Goal: Task Accomplishment & Management: Manage account settings

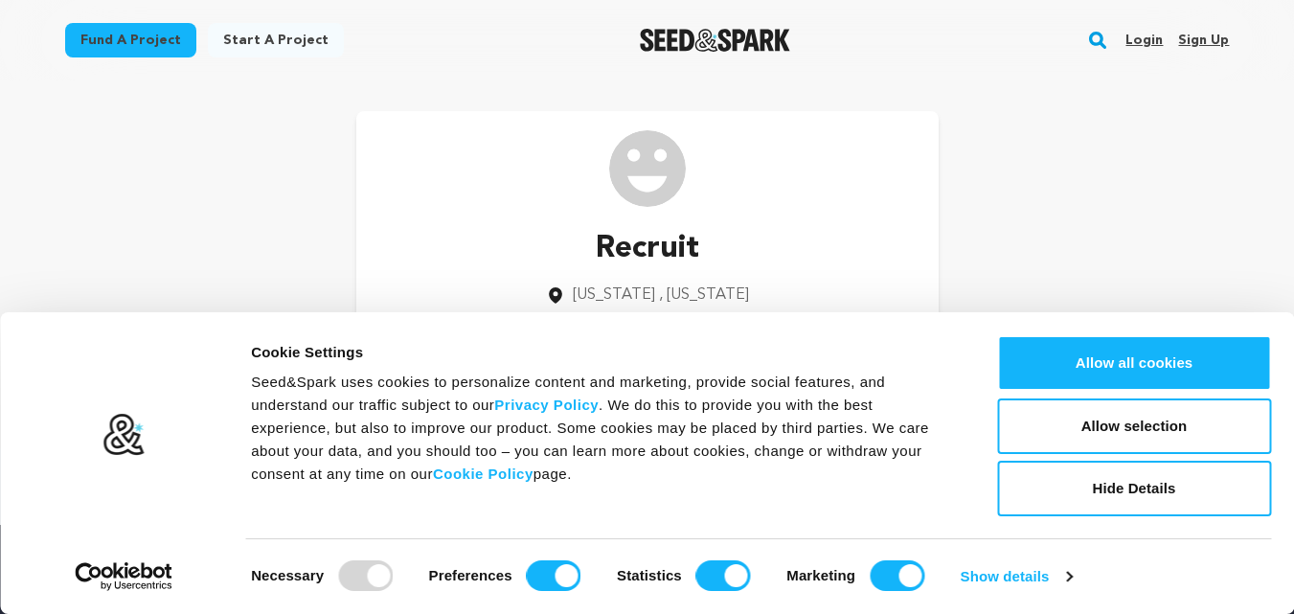
click at [1220, 37] on link "Sign up" at bounding box center [1203, 40] width 51 height 31
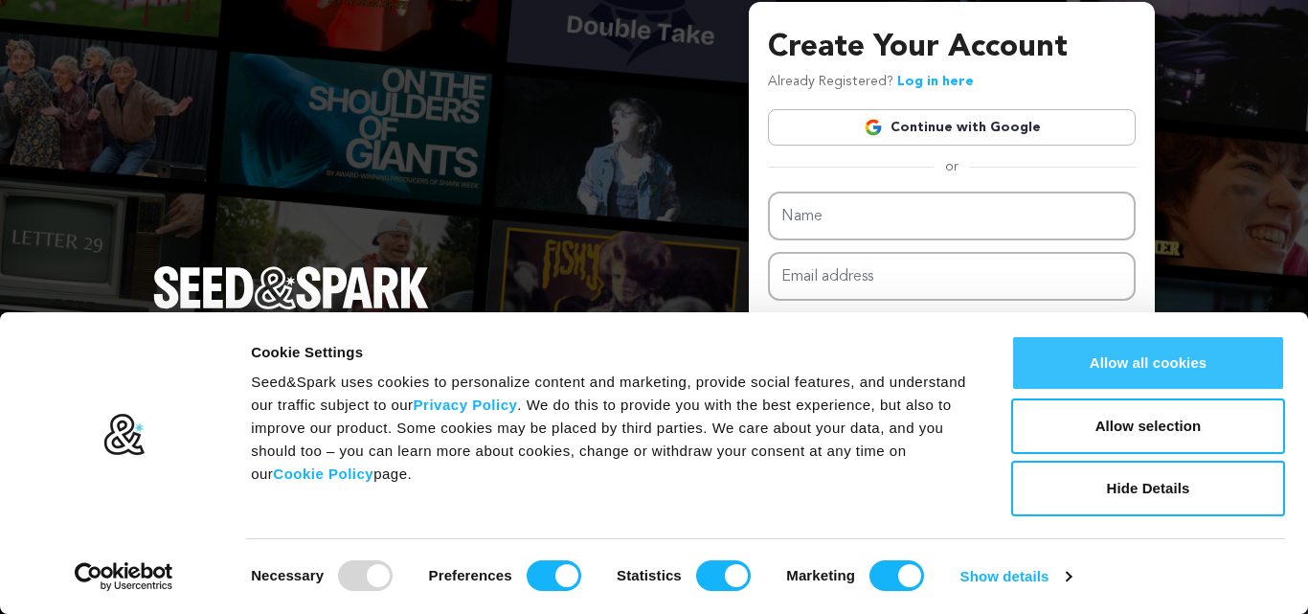
click at [1143, 385] on button "Allow all cookies" at bounding box center [1148, 363] width 274 height 56
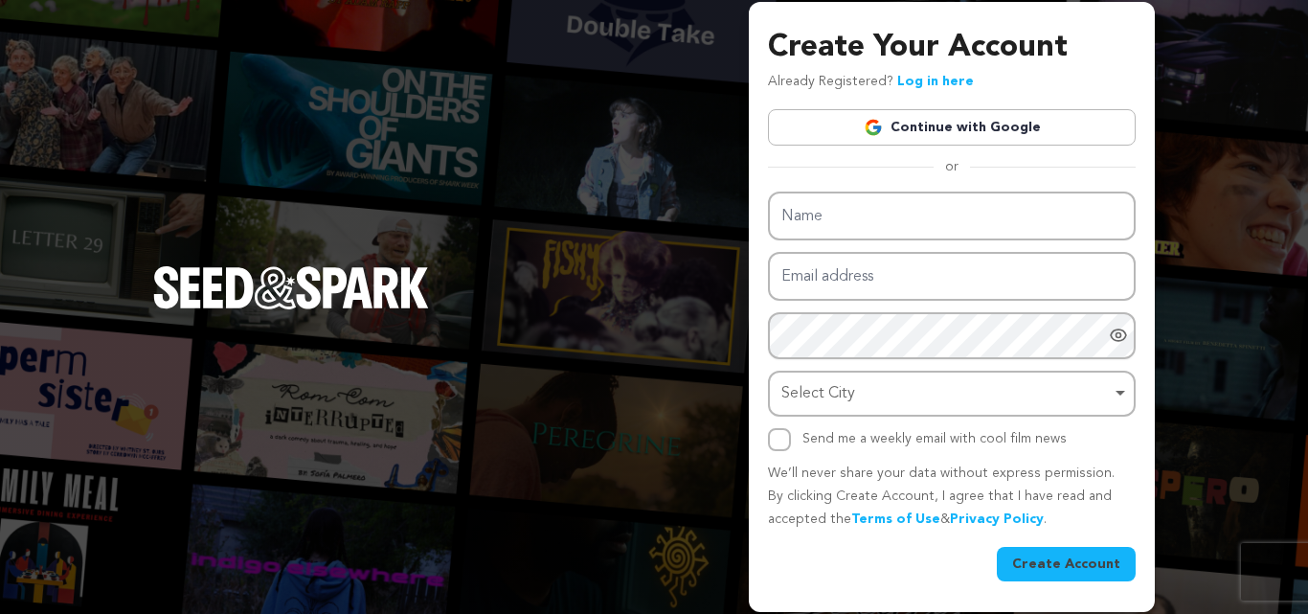
click at [908, 124] on link "Continue with Google" at bounding box center [952, 127] width 368 height 36
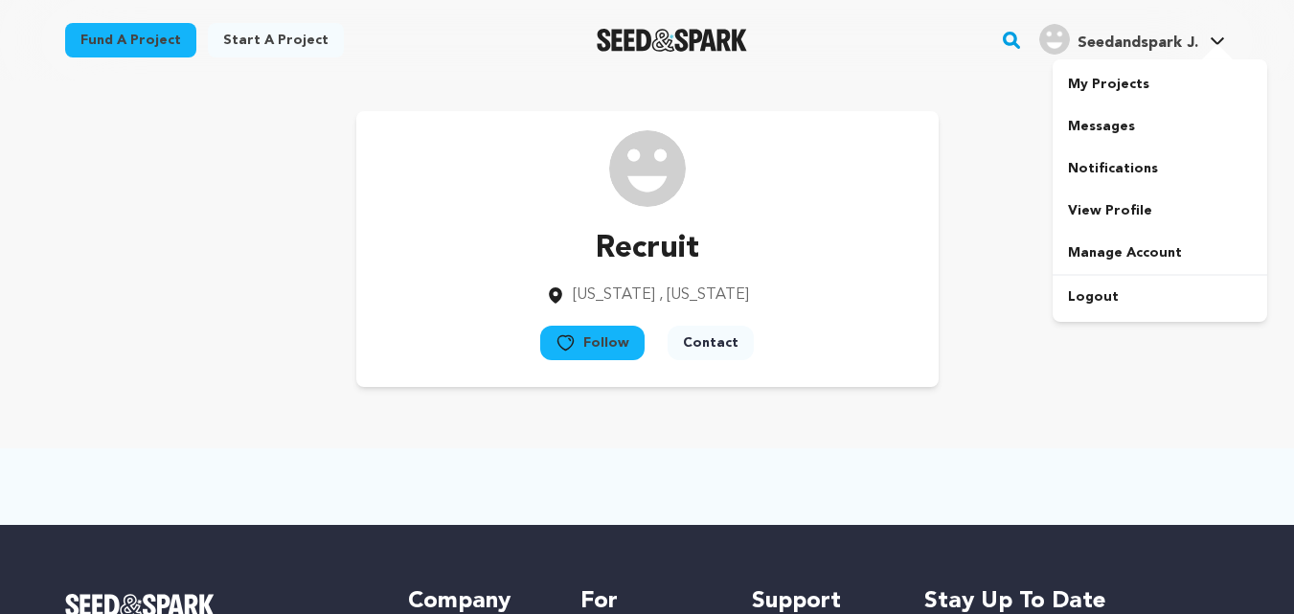
click at [1192, 50] on span "Seedandspark J." at bounding box center [1137, 42] width 121 height 15
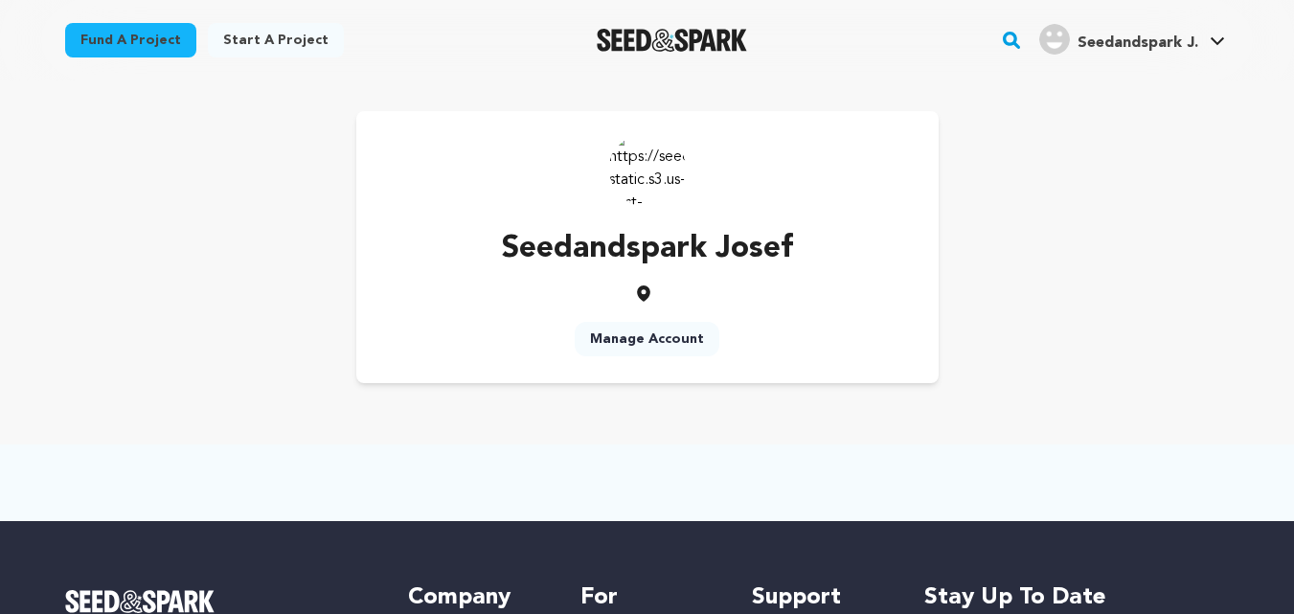
click at [677, 341] on link "Manage Account" at bounding box center [647, 339] width 145 height 34
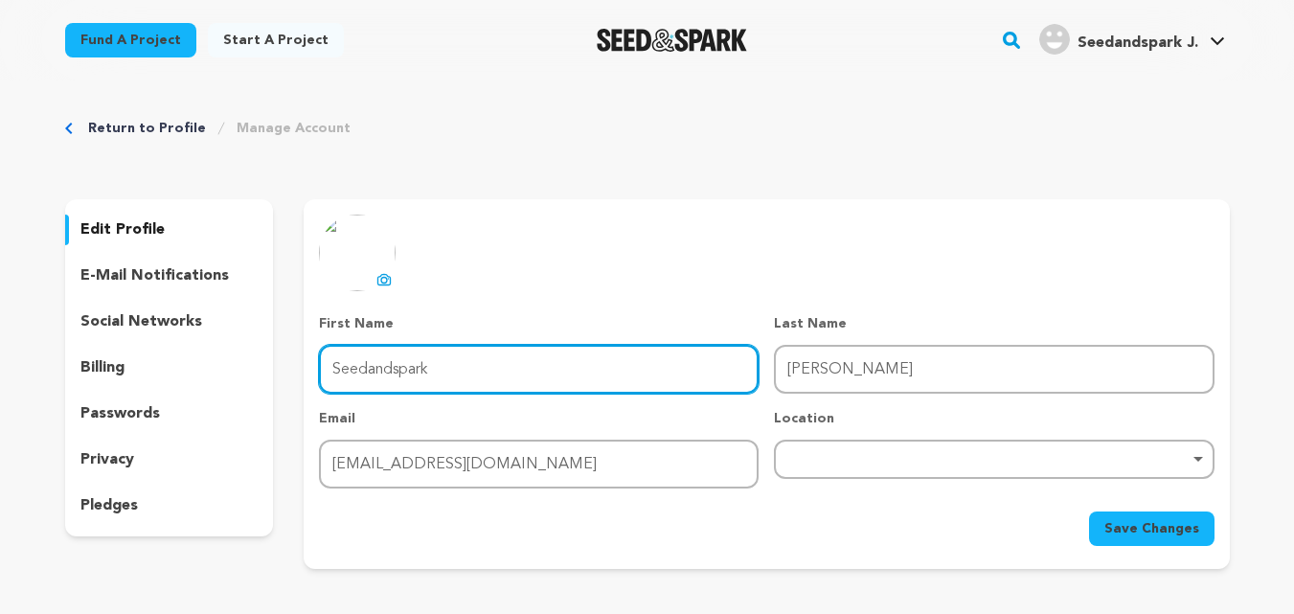
click at [459, 367] on input "Seedandspark" at bounding box center [539, 369] width 440 height 49
type input "Just for"
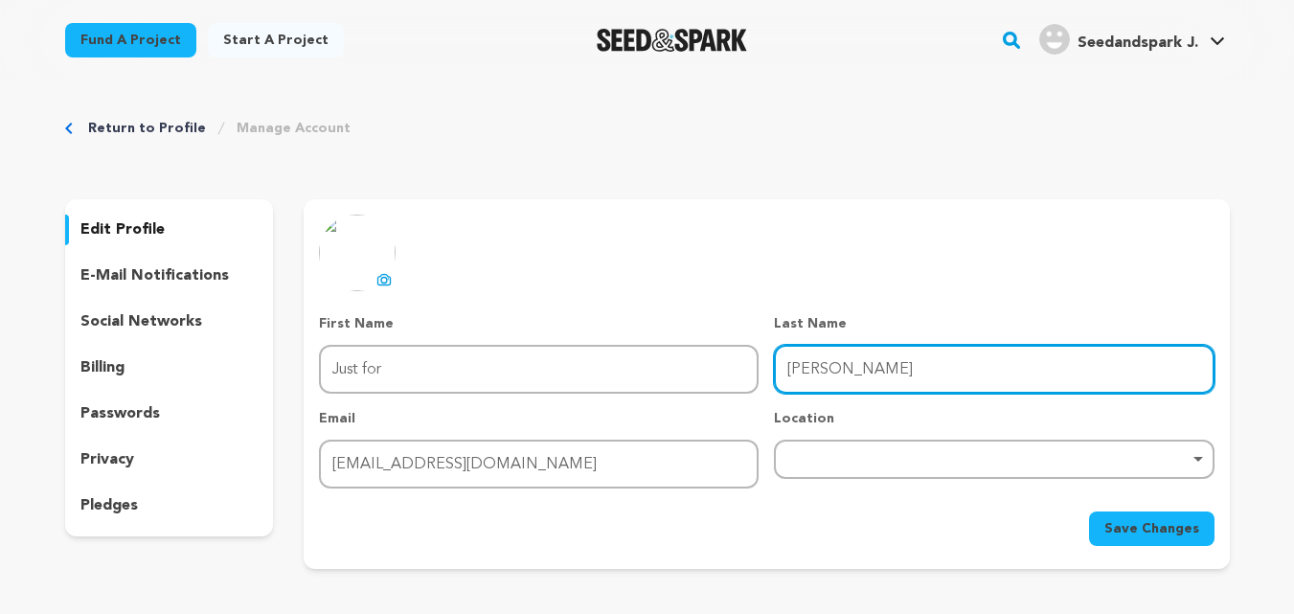
click at [804, 361] on input "Josef" at bounding box center [994, 369] width 440 height 49
type input "Dogs"
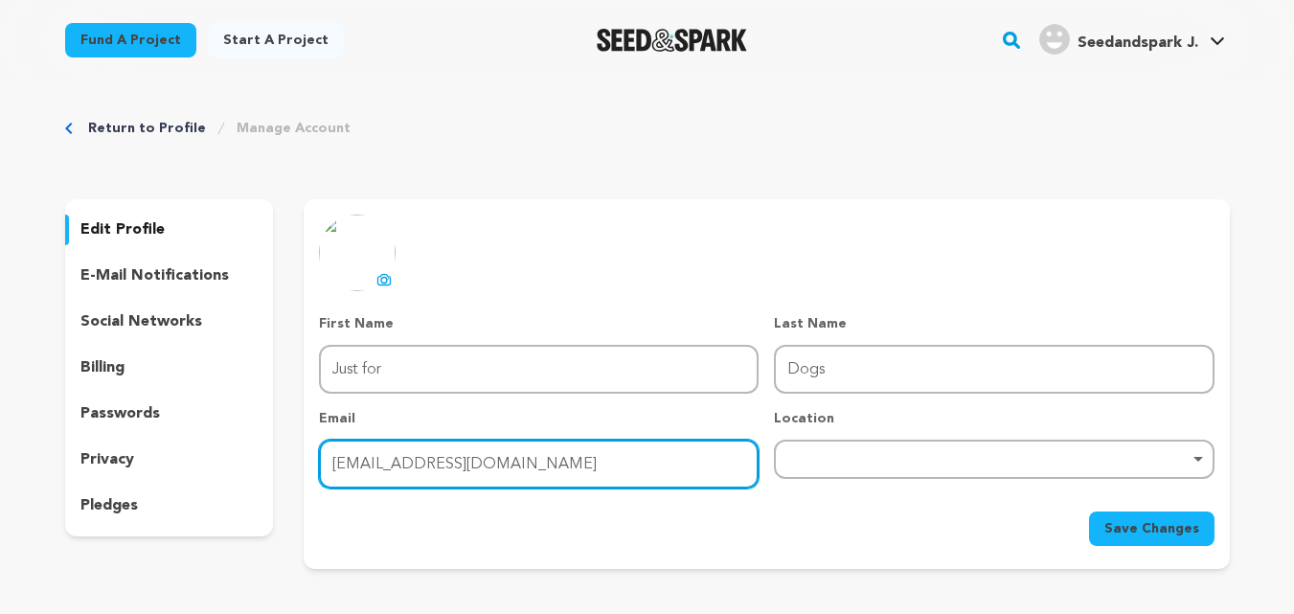
click at [510, 472] on input "josefcfxx@gmail.com" at bounding box center [539, 464] width 440 height 49
click at [837, 469] on div "Remove item" at bounding box center [994, 459] width 440 height 39
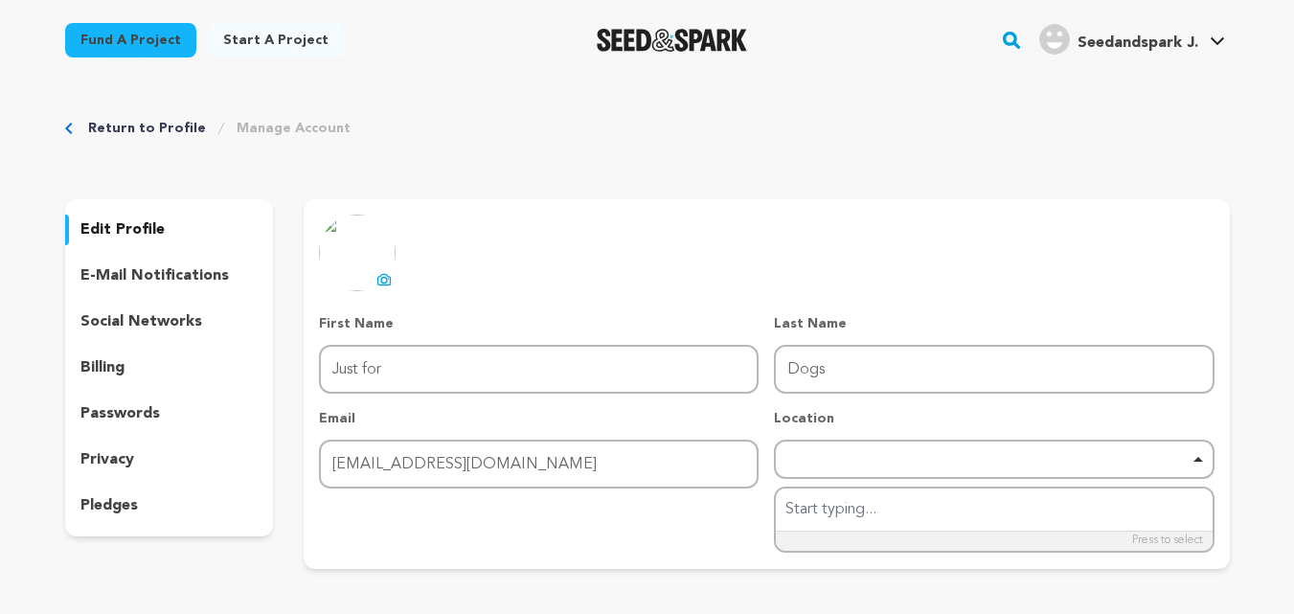
click at [681, 517] on div "Save Changes" at bounding box center [766, 528] width 894 height 34
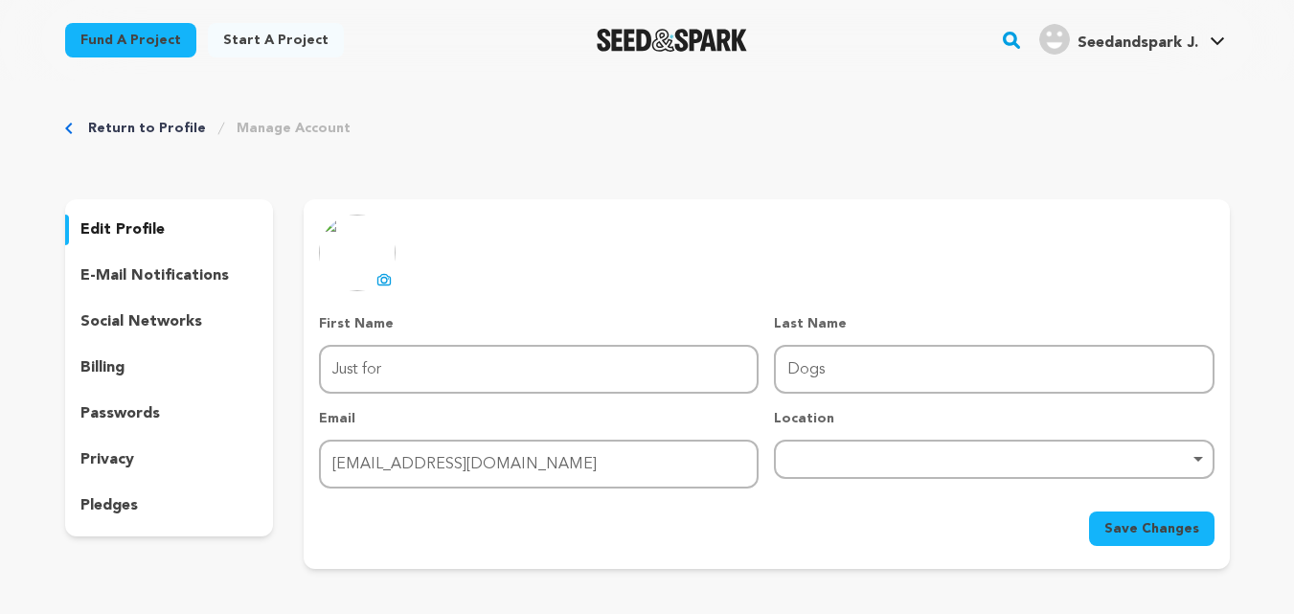
click at [1176, 521] on span "Save Changes" at bounding box center [1151, 528] width 95 height 19
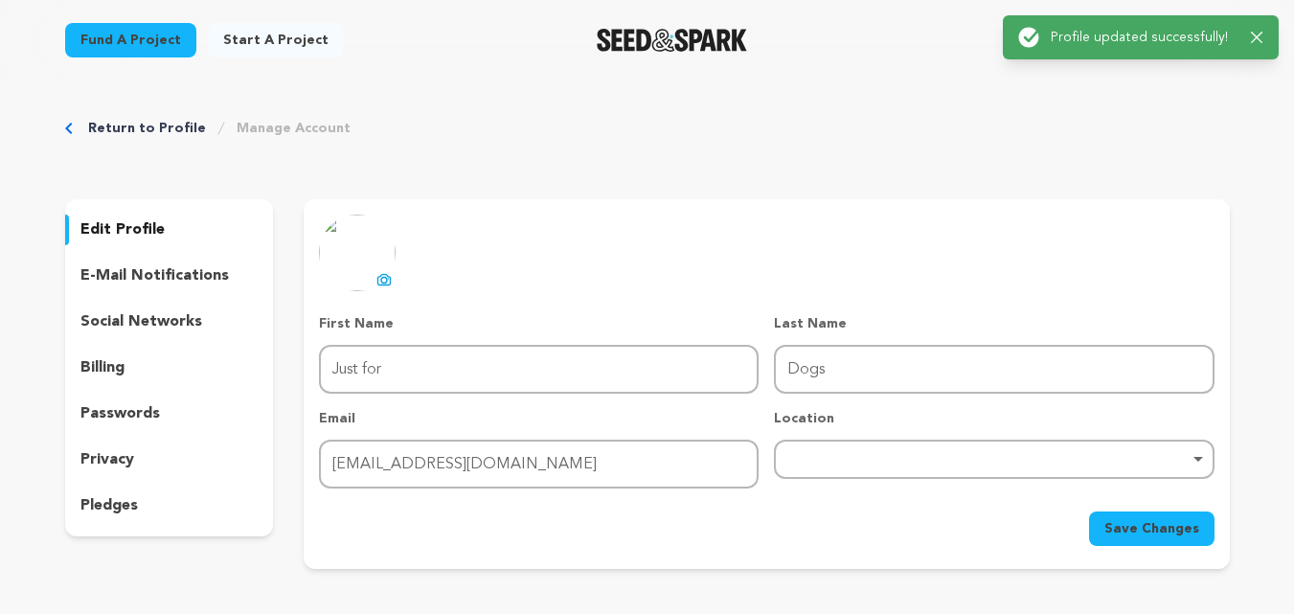
click at [388, 290] on button "uploading spinner upload profile image" at bounding box center [383, 279] width 23 height 23
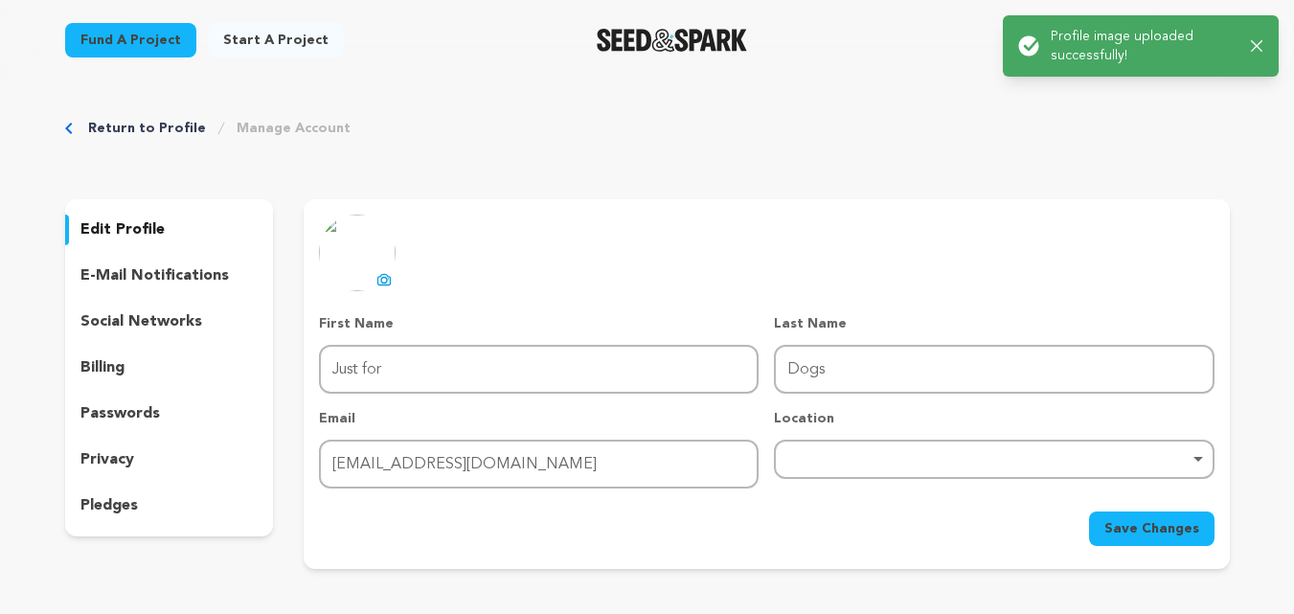
click at [1160, 531] on span "Save Changes" at bounding box center [1151, 528] width 95 height 19
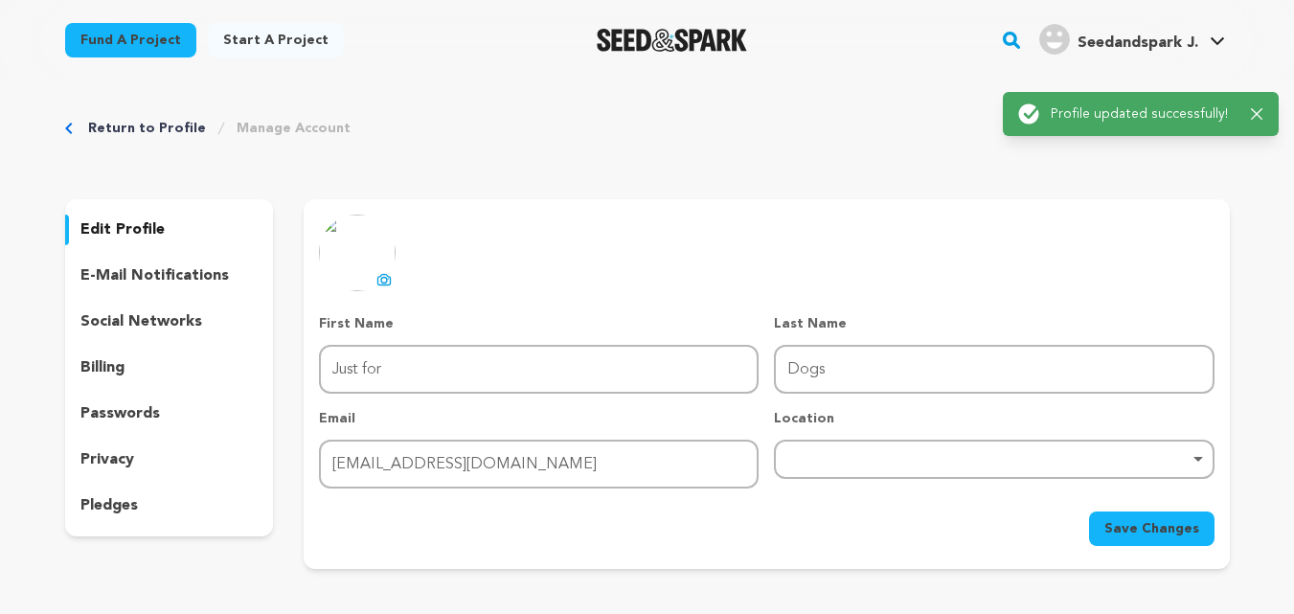
click at [158, 318] on p "social networks" at bounding box center [141, 321] width 122 height 23
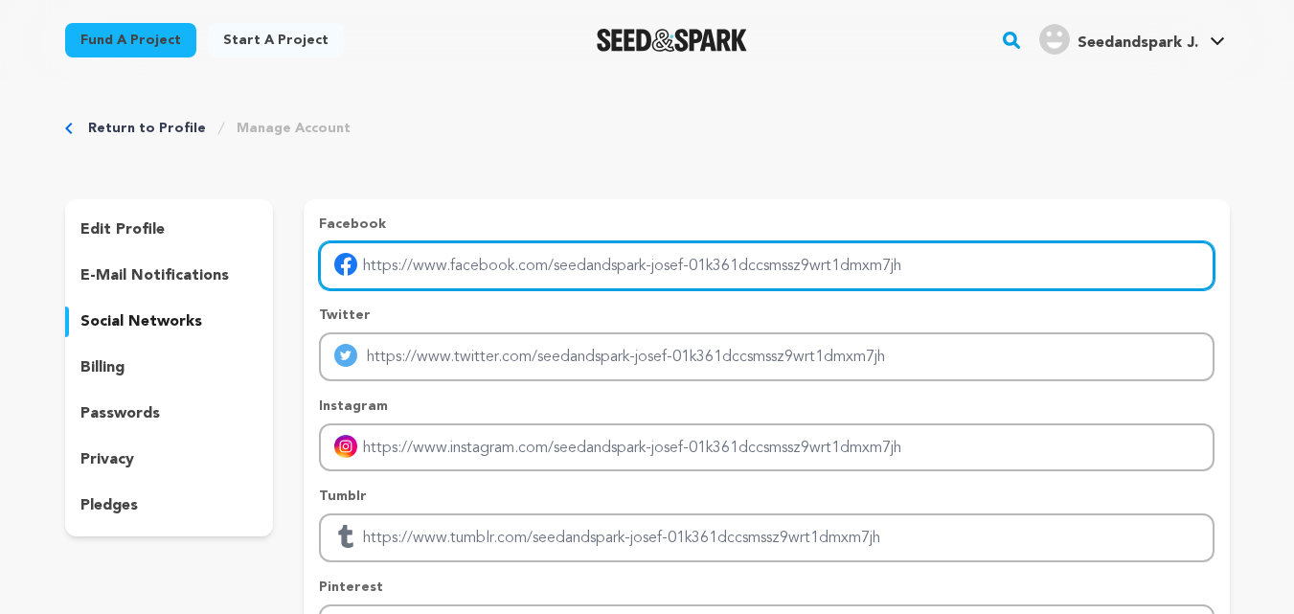
click at [418, 259] on input "Enter facebook profile link" at bounding box center [766, 265] width 894 height 49
type input "https://www.facebook.com/justfordogscare/"
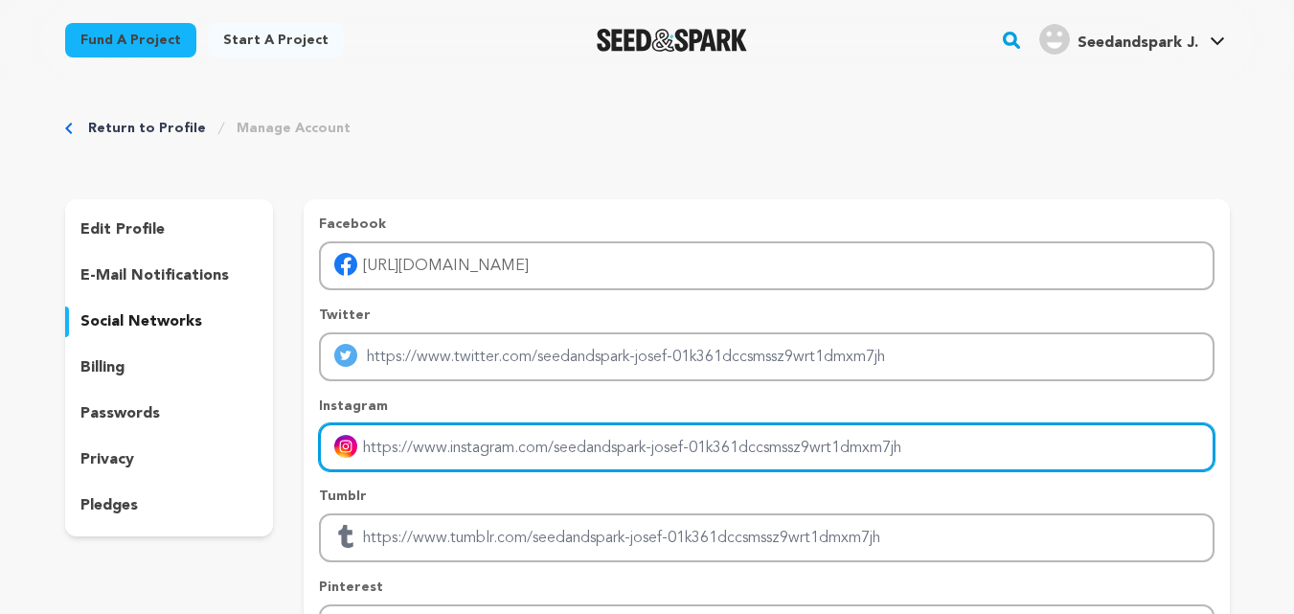
click at [441, 441] on input "Enter instagram handle link" at bounding box center [766, 447] width 894 height 49
type input "https://www.instagram.com/justfordogscare/"
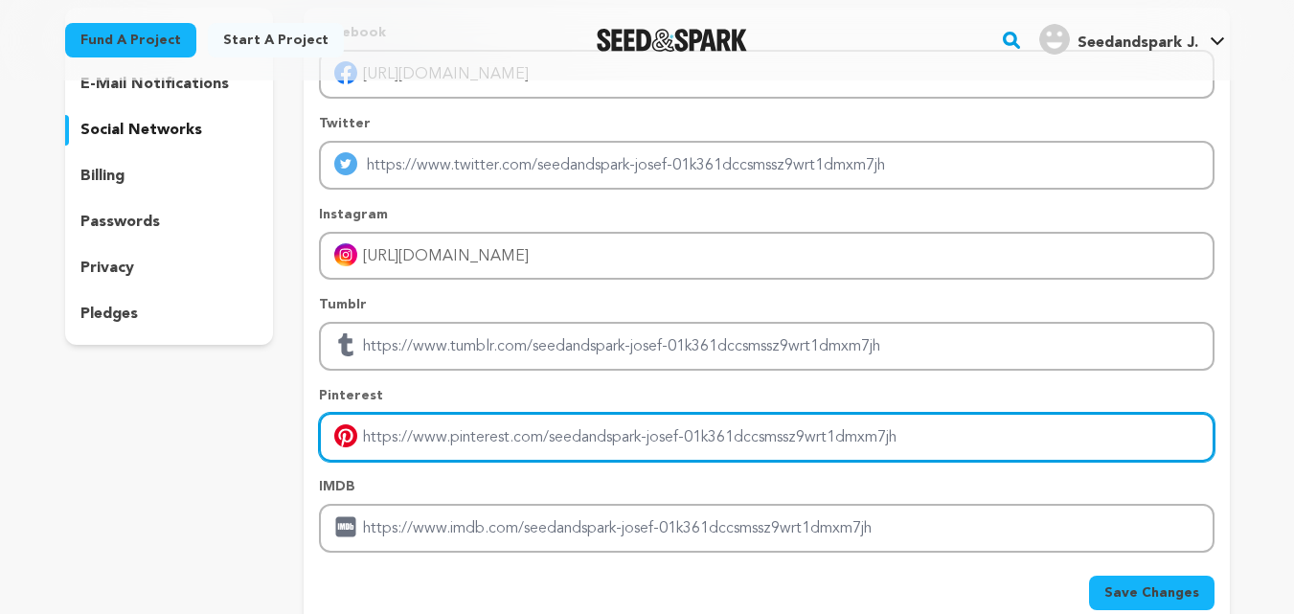
click at [448, 445] on input "Enter pinterest profile link" at bounding box center [766, 437] width 894 height 49
type input "https://in.pinterest.com/ajust4dogs/_profile/"
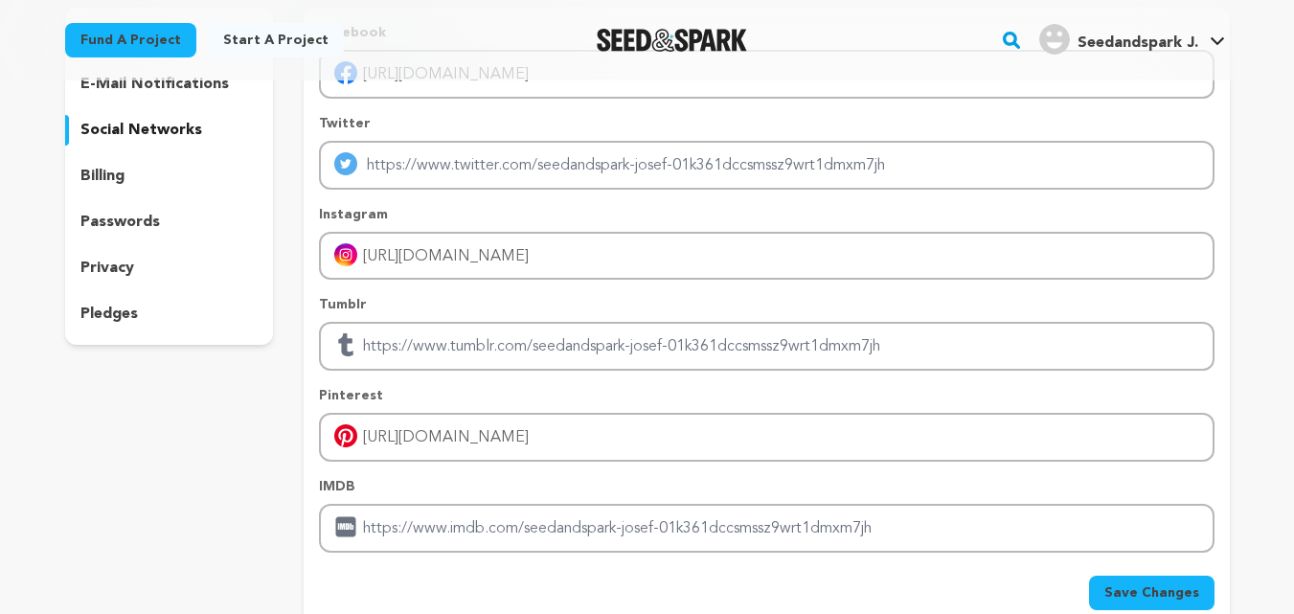
click at [1129, 598] on span "Save Changes" at bounding box center [1151, 592] width 95 height 19
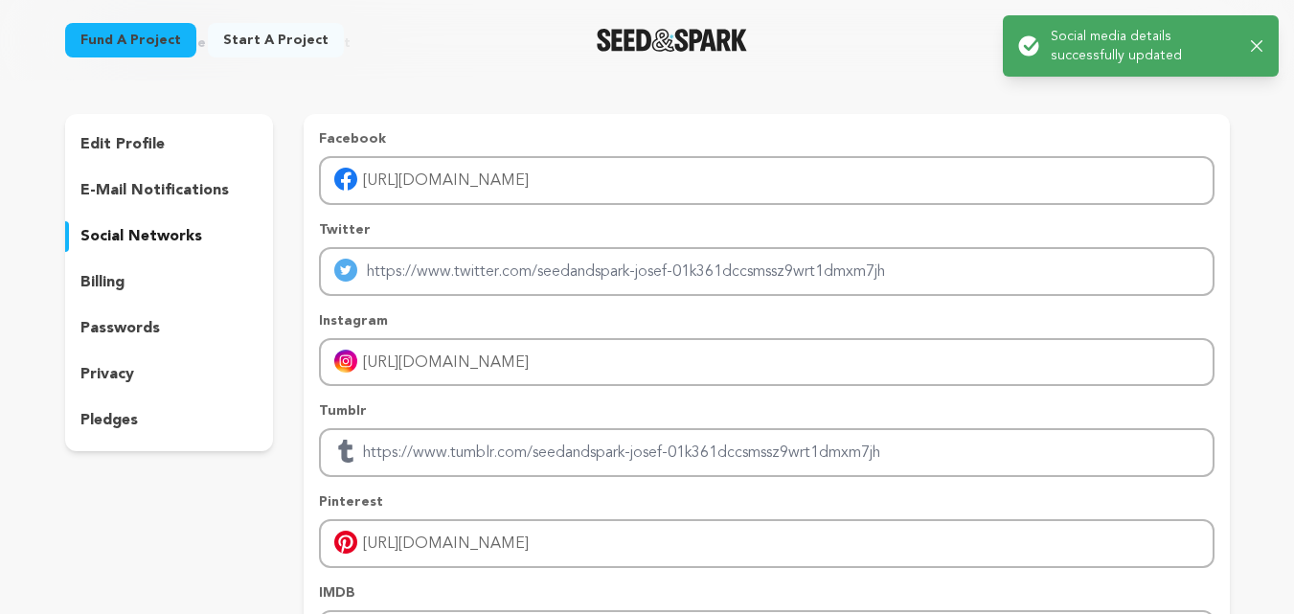
scroll to position [0, 0]
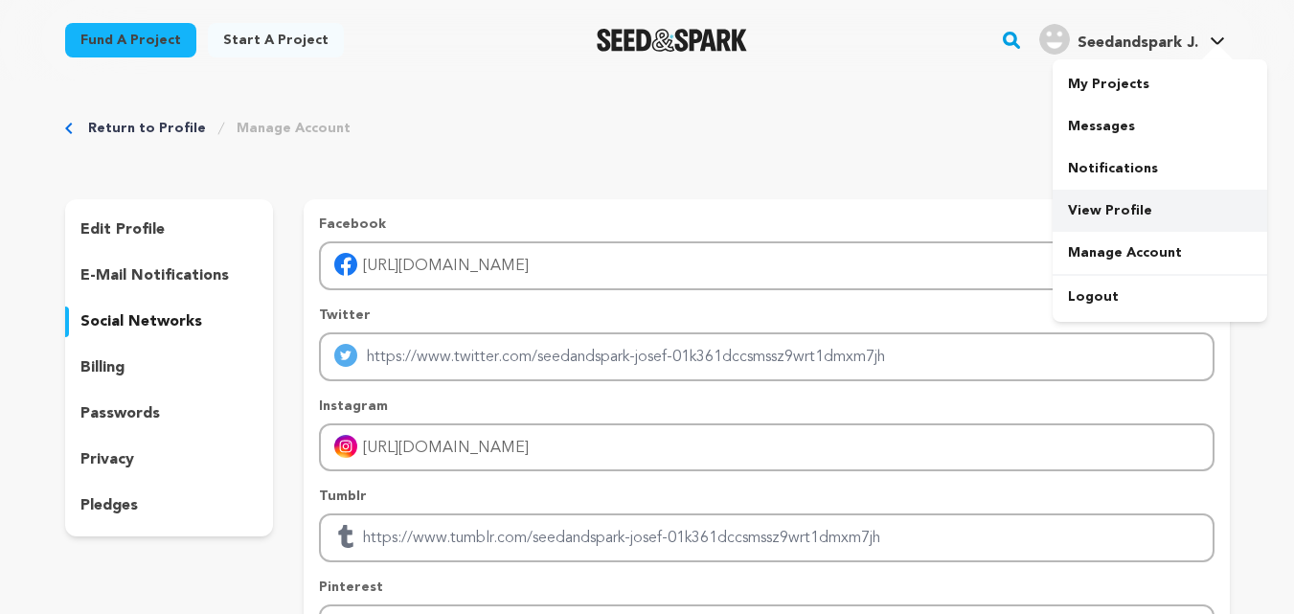
click at [1117, 202] on link "View Profile" at bounding box center [1159, 211] width 214 height 42
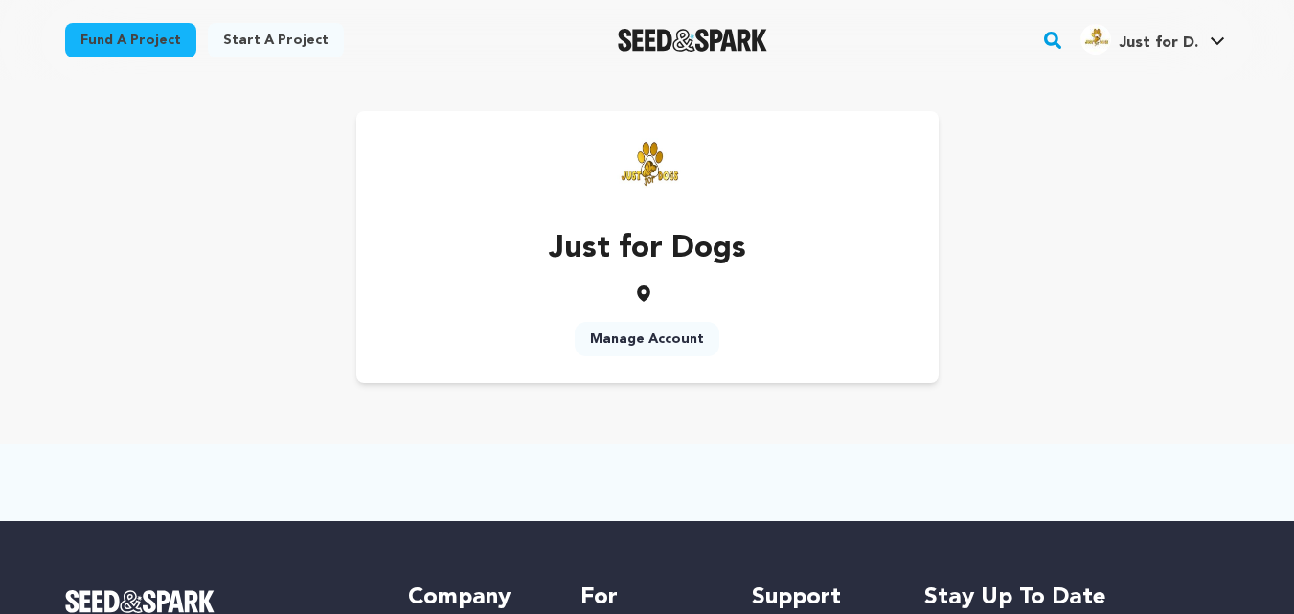
click at [681, 337] on link "Manage Account" at bounding box center [647, 339] width 145 height 34
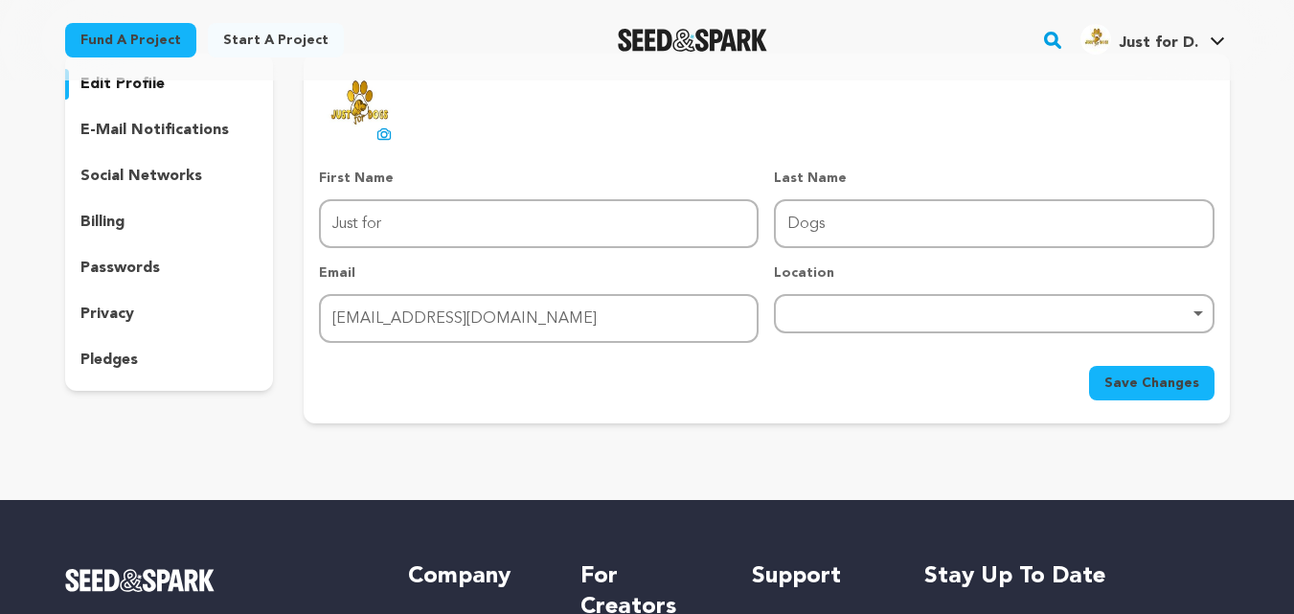
scroll to position [44, 0]
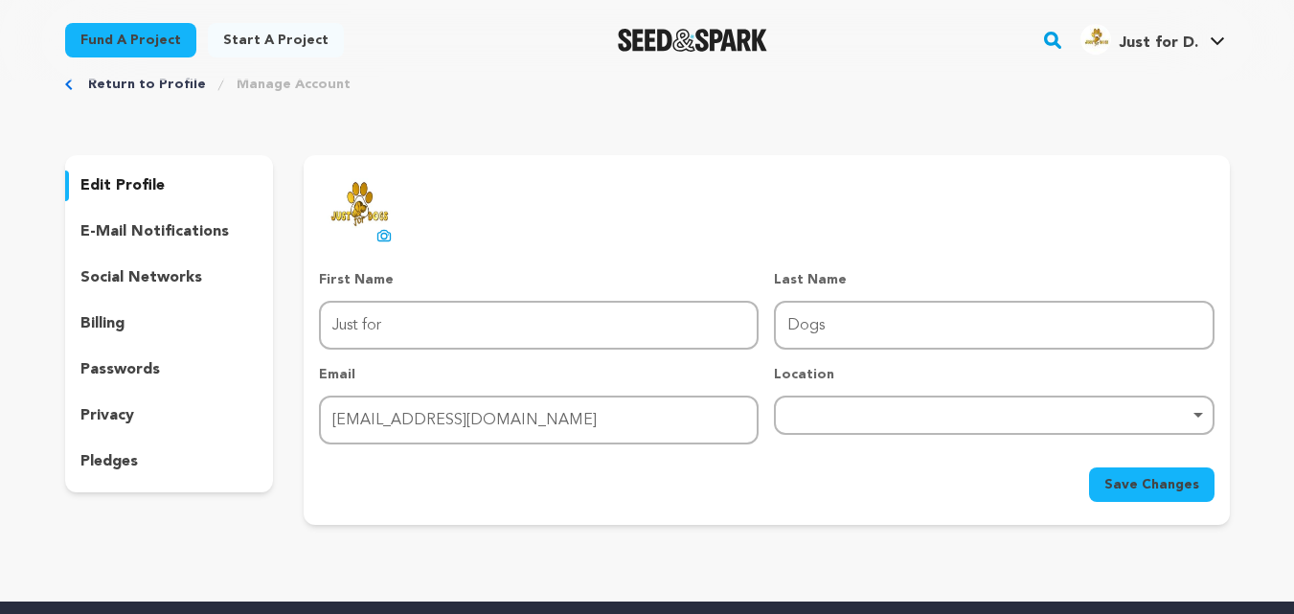
click at [104, 448] on div "pledges" at bounding box center [169, 461] width 209 height 31
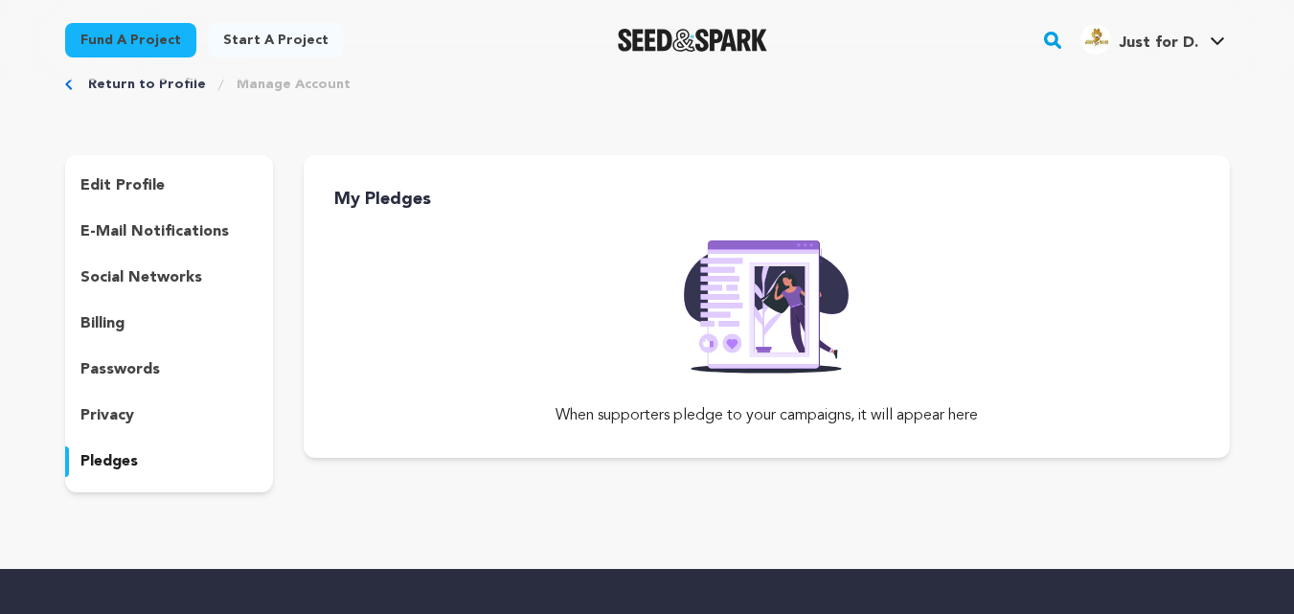
click at [104, 432] on div "edit profile e-mail notifications social networks billing passwords privacy ple…" at bounding box center [169, 323] width 209 height 337
click at [119, 402] on div "privacy" at bounding box center [169, 415] width 209 height 31
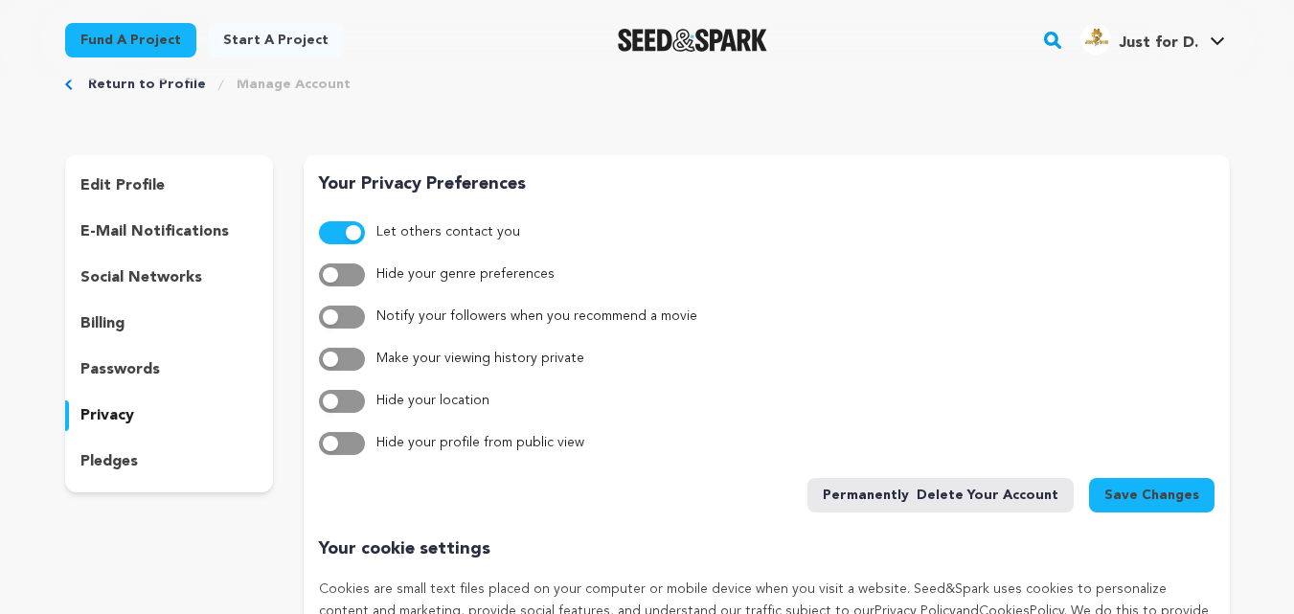
click at [138, 371] on p "passwords" at bounding box center [119, 369] width 79 height 23
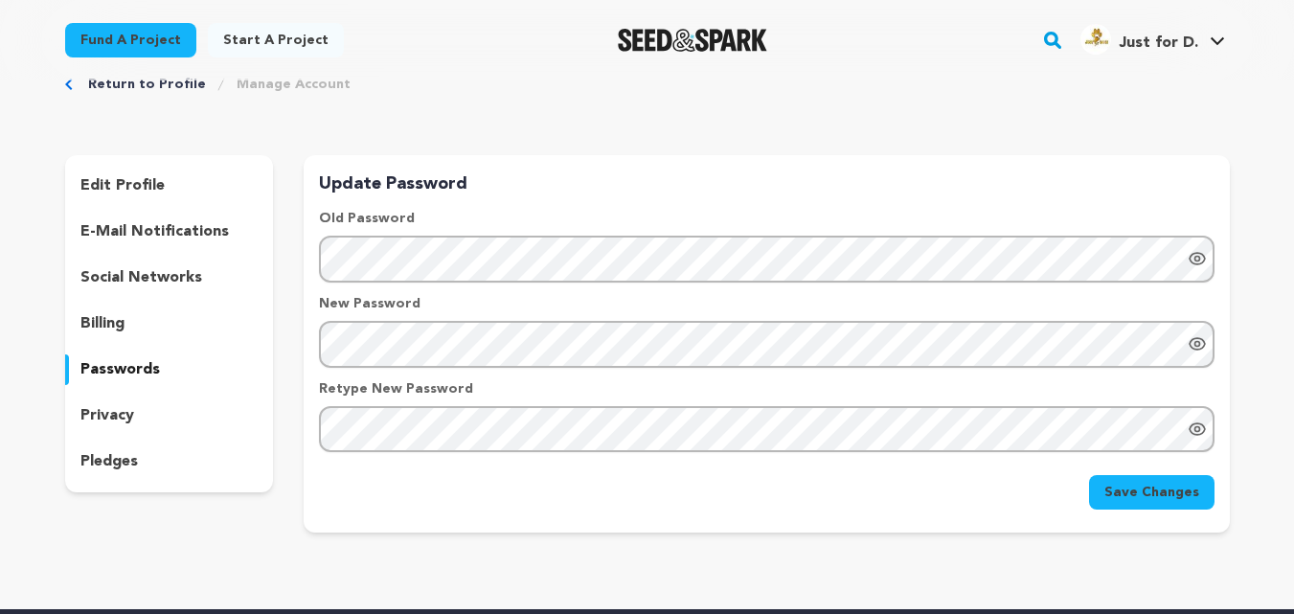
click at [111, 305] on div "edit profile e-mail notifications social networks billing passwords privacy ple…" at bounding box center [169, 323] width 209 height 337
click at [111, 312] on p "billing" at bounding box center [102, 323] width 44 height 23
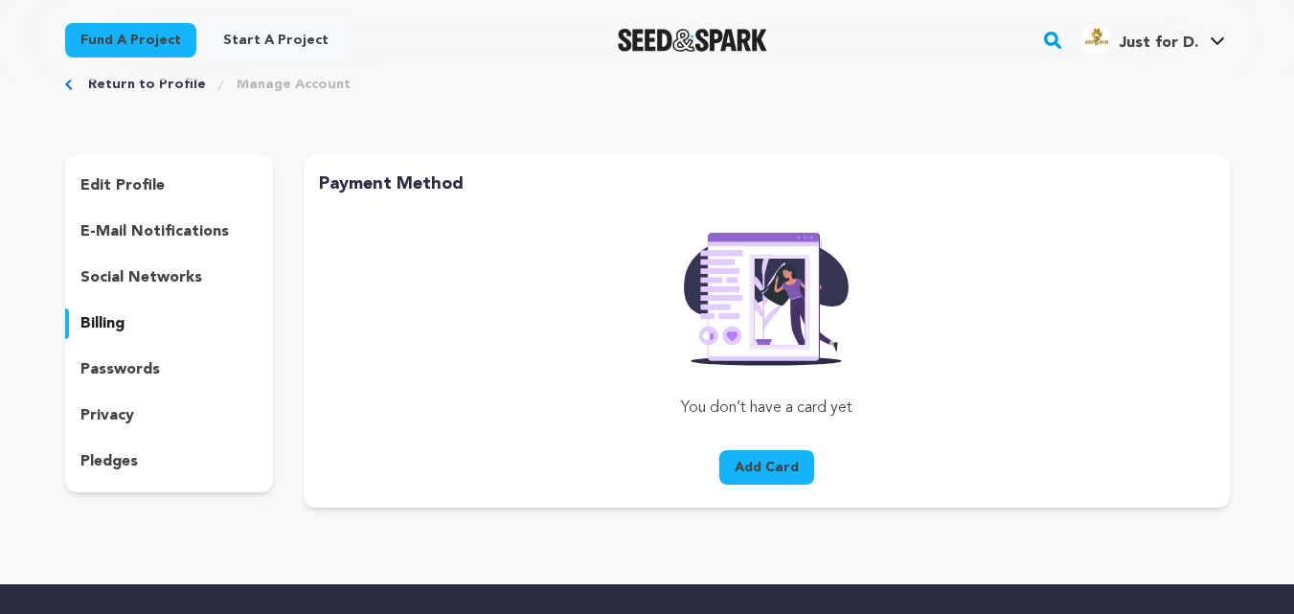
click at [129, 271] on p "social networks" at bounding box center [141, 277] width 122 height 23
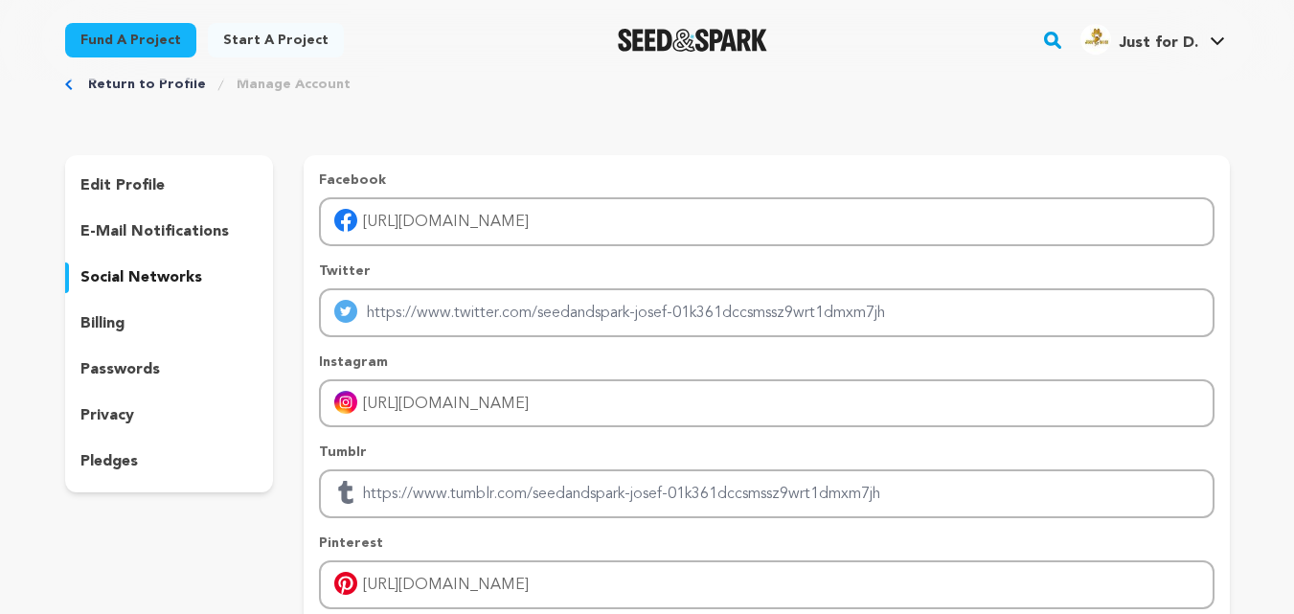
click at [169, 232] on p "e-mail notifications" at bounding box center [154, 231] width 148 height 23
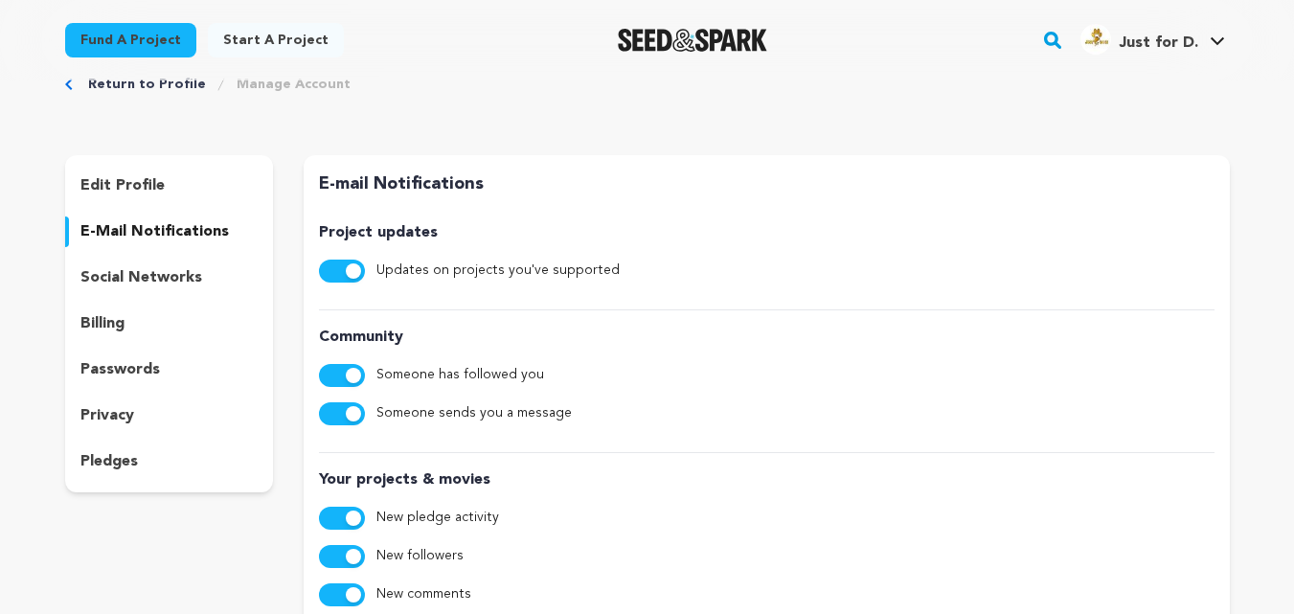
click at [161, 197] on div "edit profile" at bounding box center [169, 185] width 209 height 31
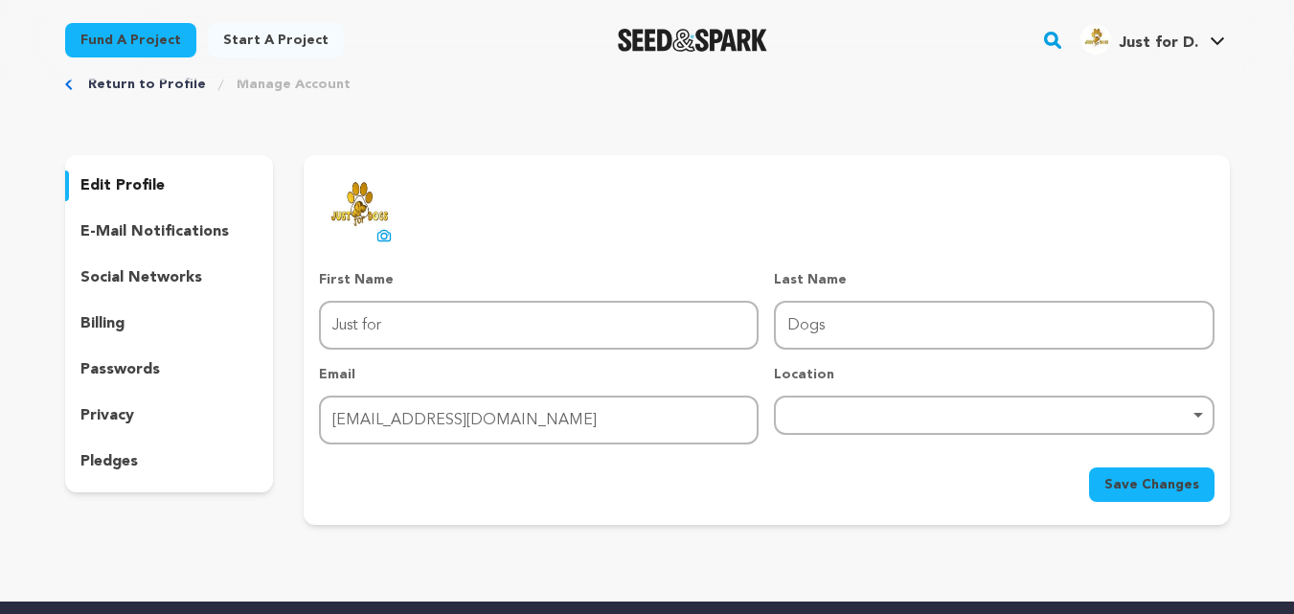
click at [136, 408] on div "privacy" at bounding box center [169, 415] width 209 height 31
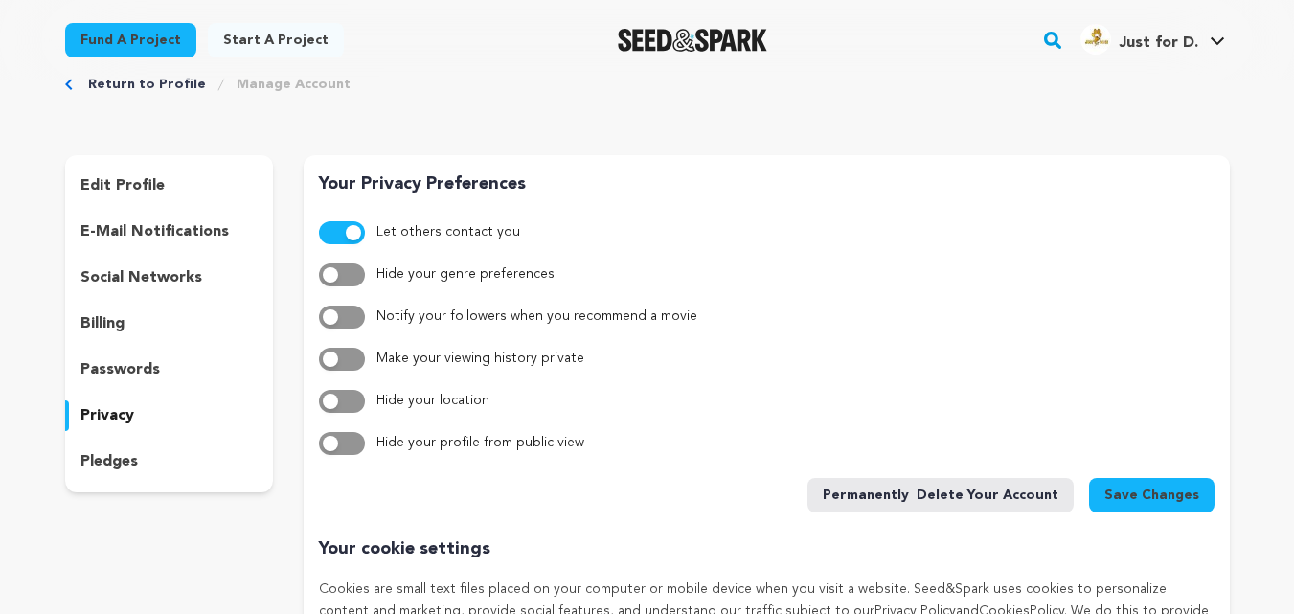
click at [142, 447] on div "pledges" at bounding box center [169, 461] width 209 height 31
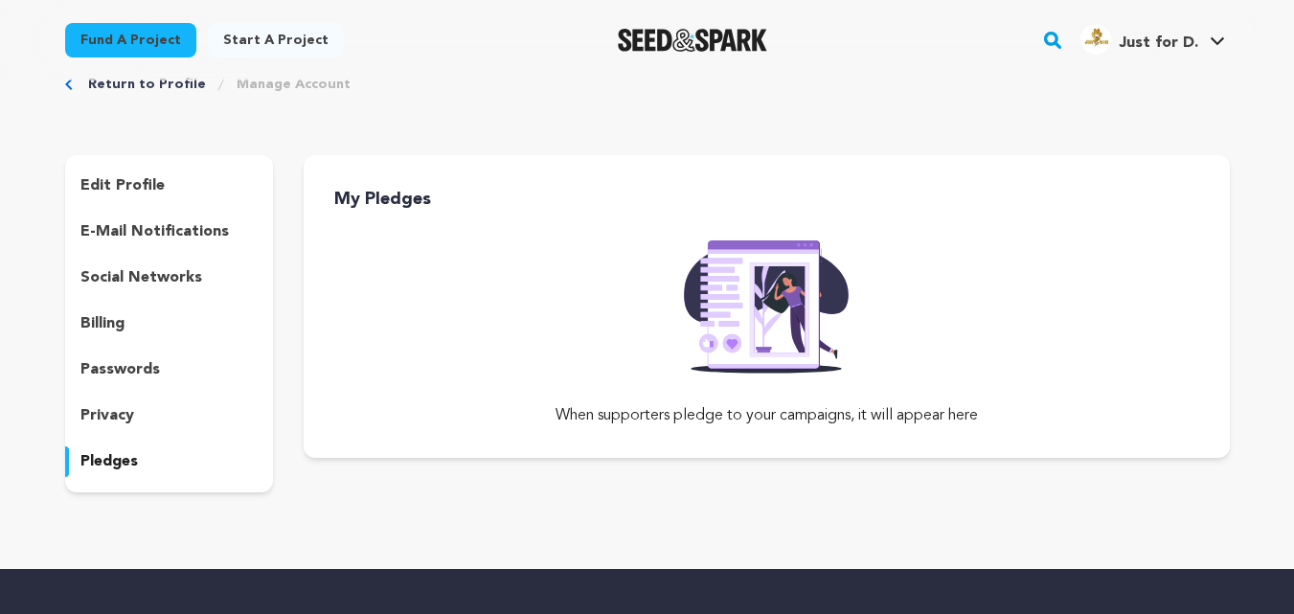
click at [152, 324] on div "billing" at bounding box center [169, 323] width 209 height 31
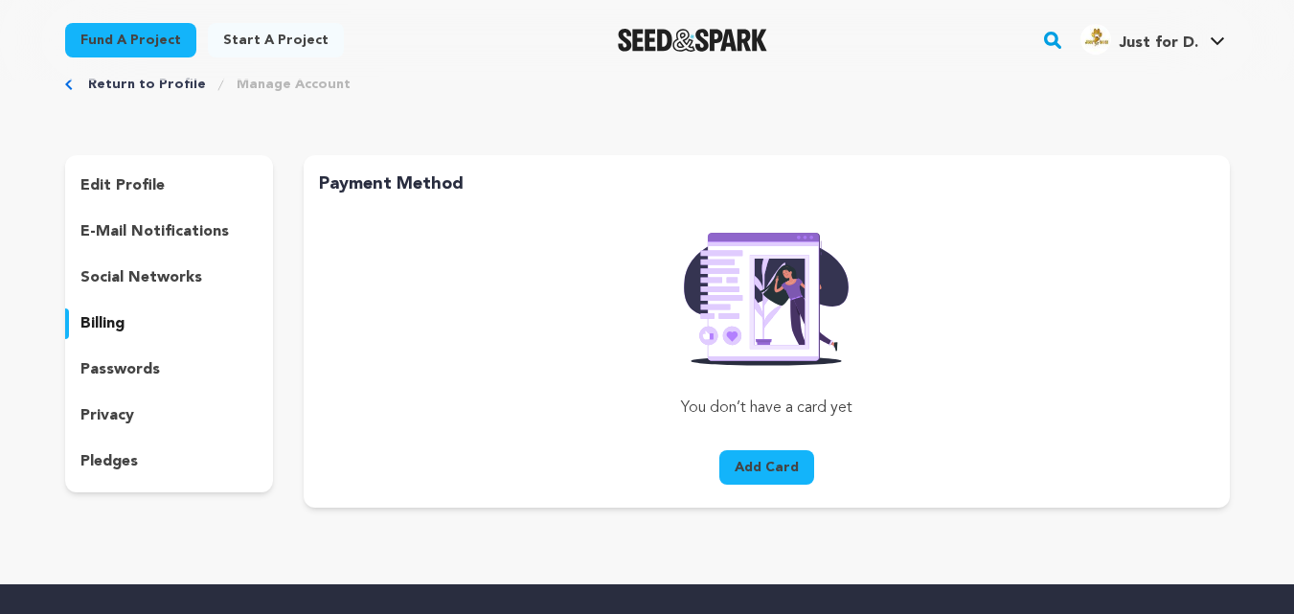
click at [152, 274] on p "social networks" at bounding box center [141, 277] width 122 height 23
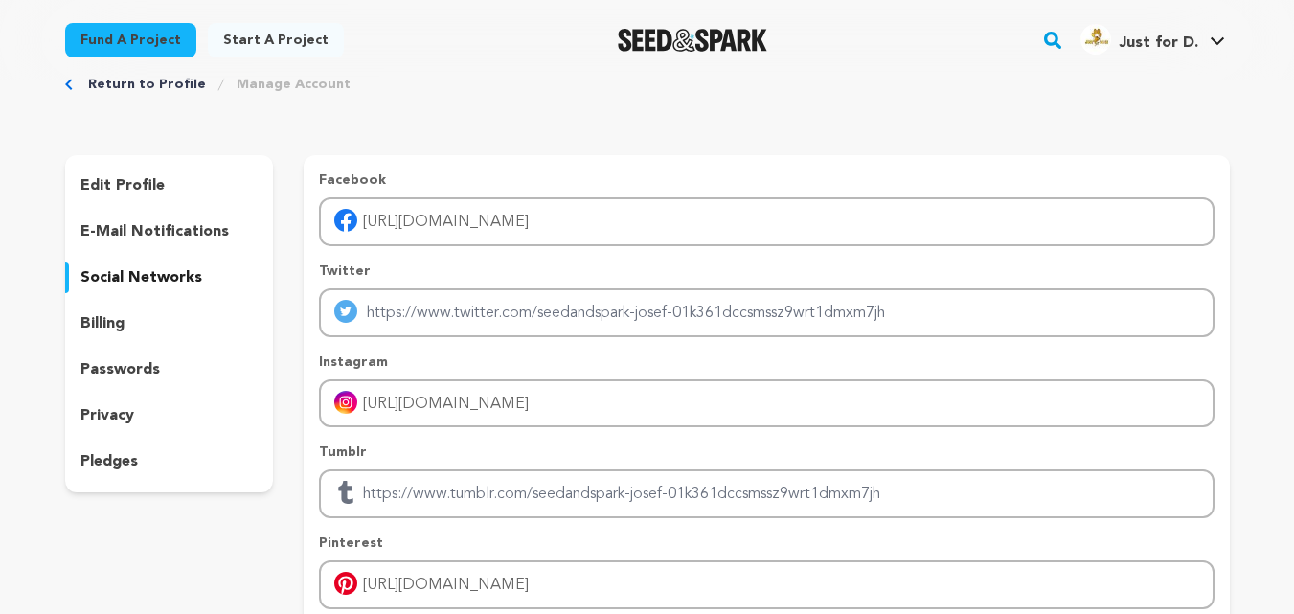
click at [184, 242] on p "e-mail notifications" at bounding box center [154, 231] width 148 height 23
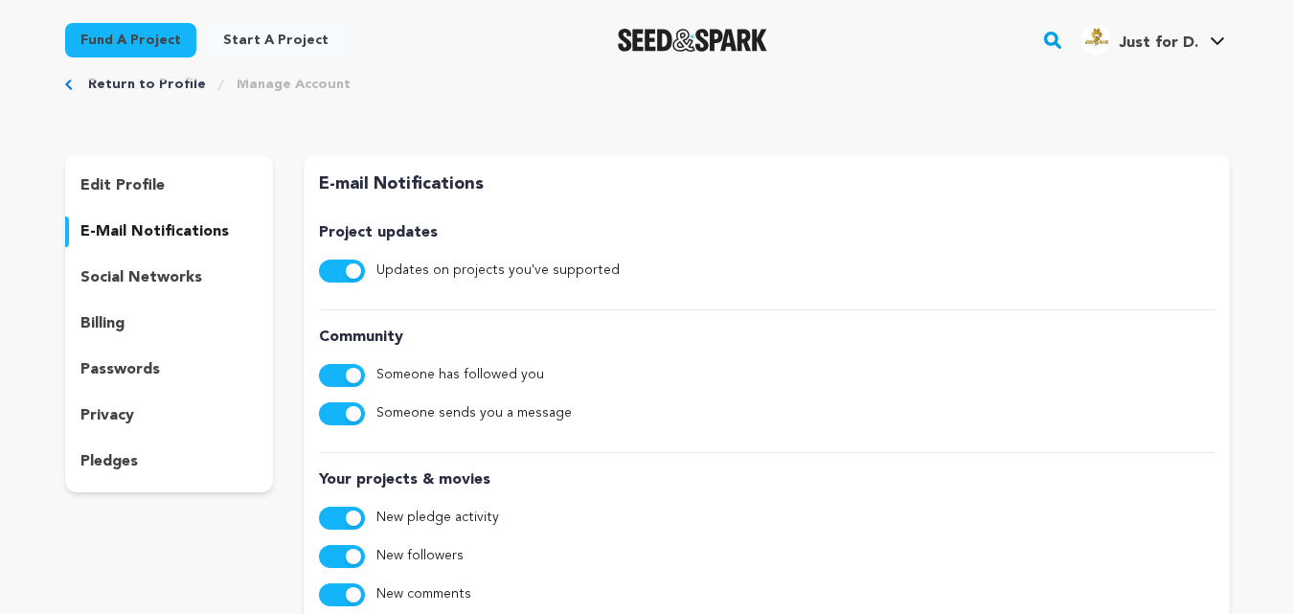
click at [148, 188] on p "edit profile" at bounding box center [122, 185] width 84 height 23
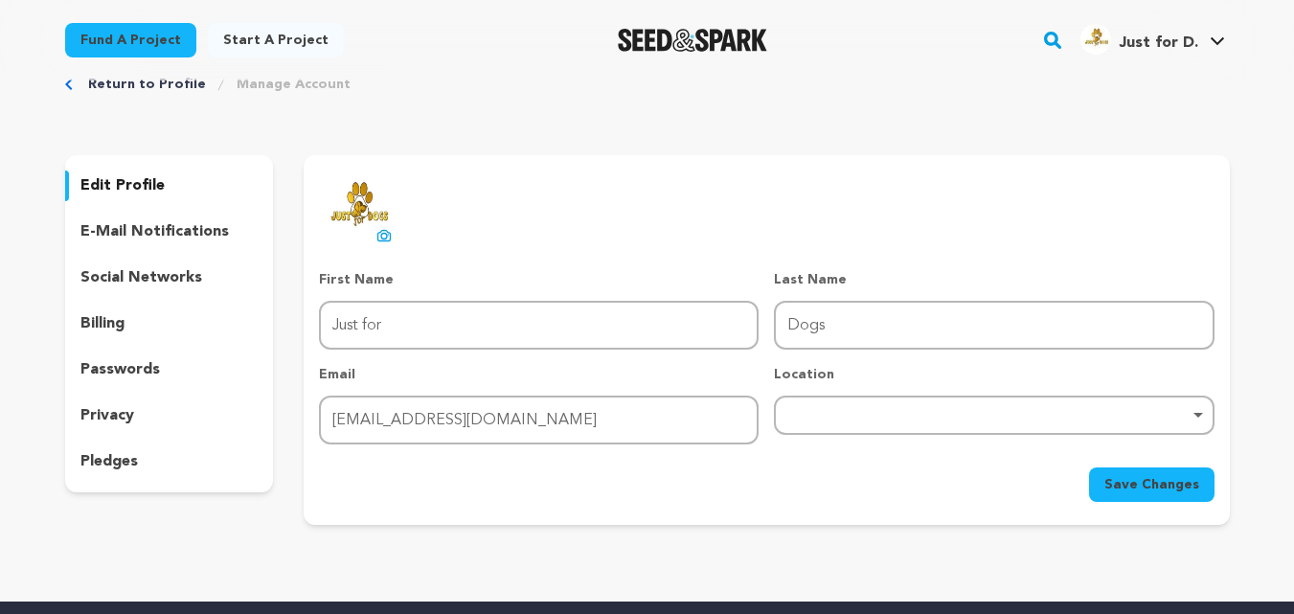
click at [1180, 31] on div "Just for D." at bounding box center [1139, 39] width 118 height 31
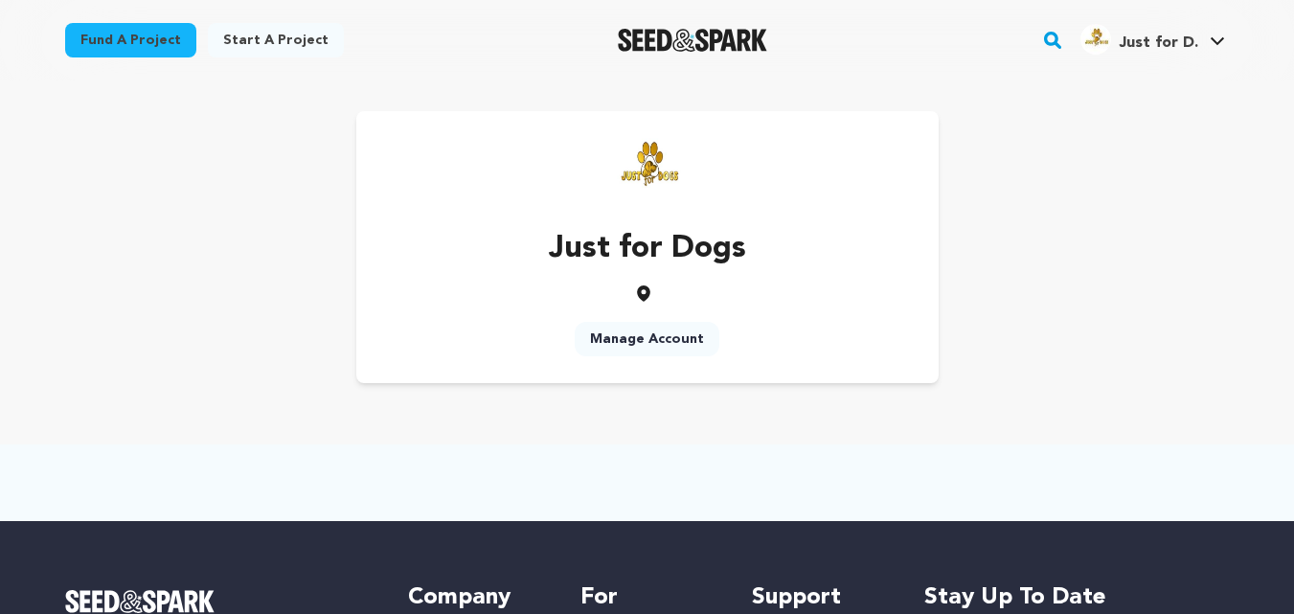
click at [284, 35] on link "Start a project" at bounding box center [276, 40] width 136 height 34
click at [227, 44] on link "Start a project" at bounding box center [276, 40] width 136 height 34
